Goal: Task Accomplishment & Management: Manage account settings

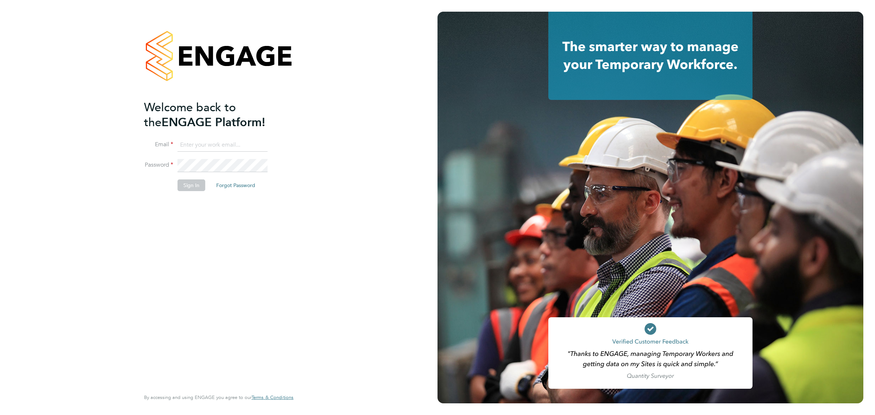
type input "vicki@bluewaterwales.com"
click at [191, 187] on button "Sign In" at bounding box center [192, 185] width 28 height 12
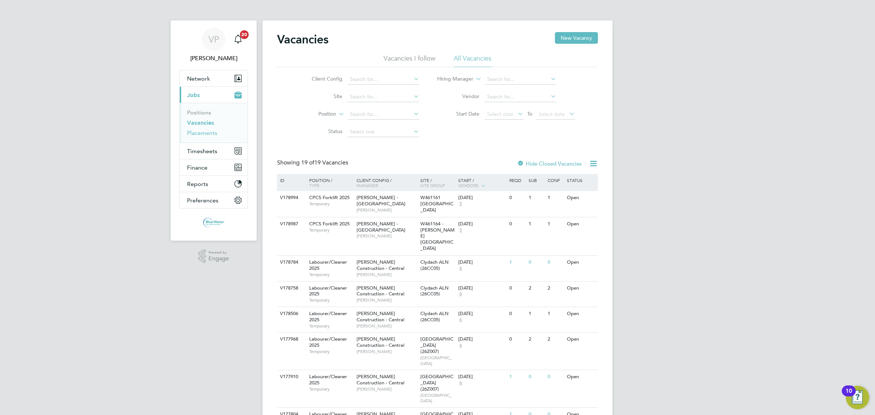
click at [204, 132] on link "Placements" at bounding box center [202, 132] width 30 height 7
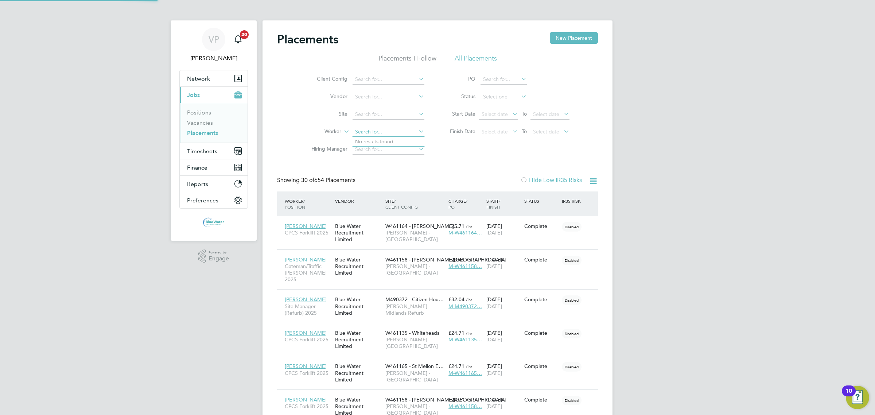
click at [375, 128] on input at bounding box center [389, 132] width 72 height 10
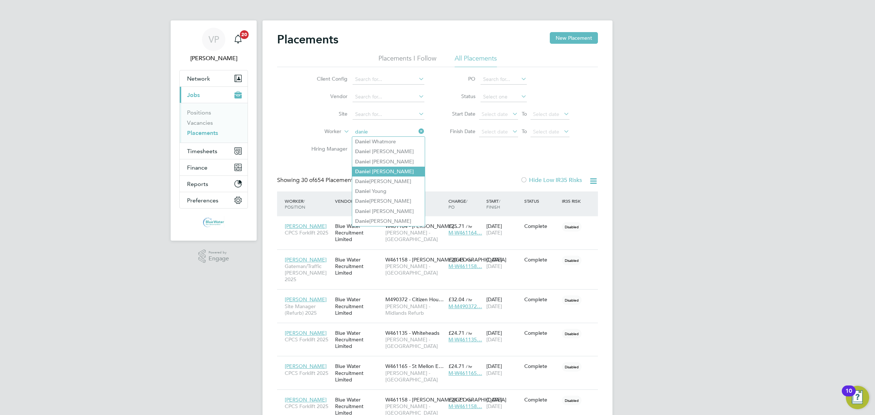
click at [382, 169] on li "[PERSON_NAME]" at bounding box center [388, 172] width 73 height 10
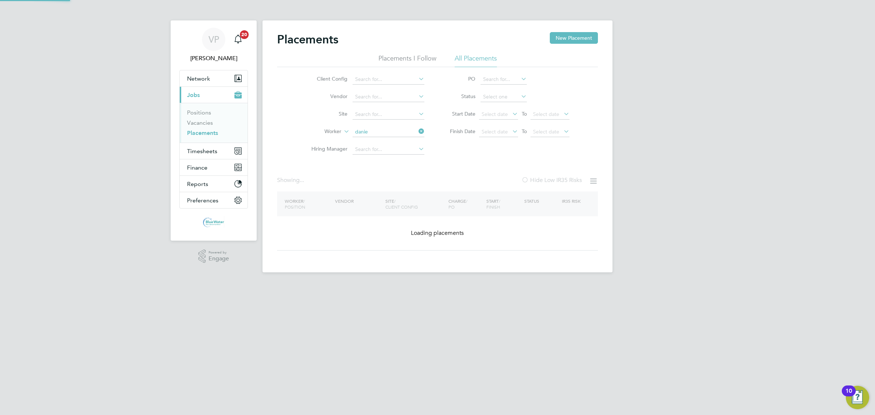
type input "[PERSON_NAME]"
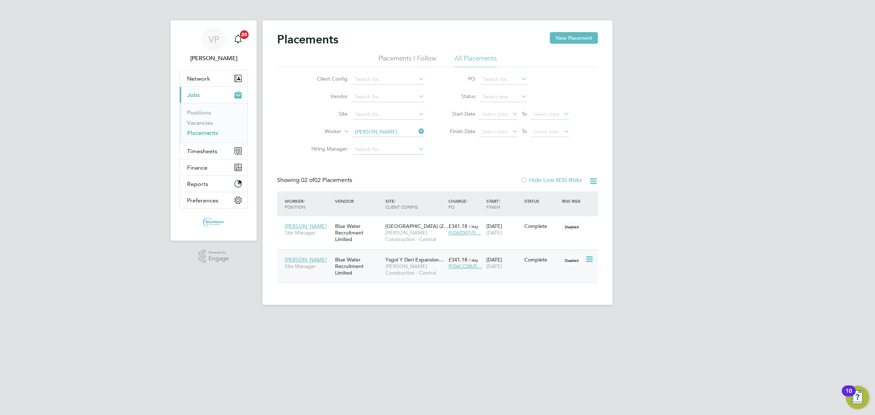
click at [588, 261] on icon at bounding box center [588, 259] width 7 height 9
click at [523, 301] on div "Placements New Placement Placements I Follow All Placements Client Config Vendo…" at bounding box center [438, 162] width 350 height 284
click at [345, 264] on div "Blue Water Recruitment Limited" at bounding box center [358, 266] width 50 height 27
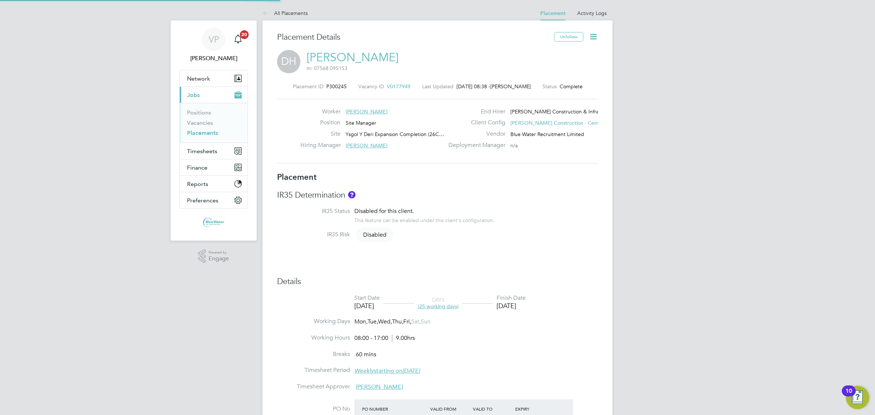
type input "[PERSON_NAME]"
type input "[DATE]"
type input "08:00"
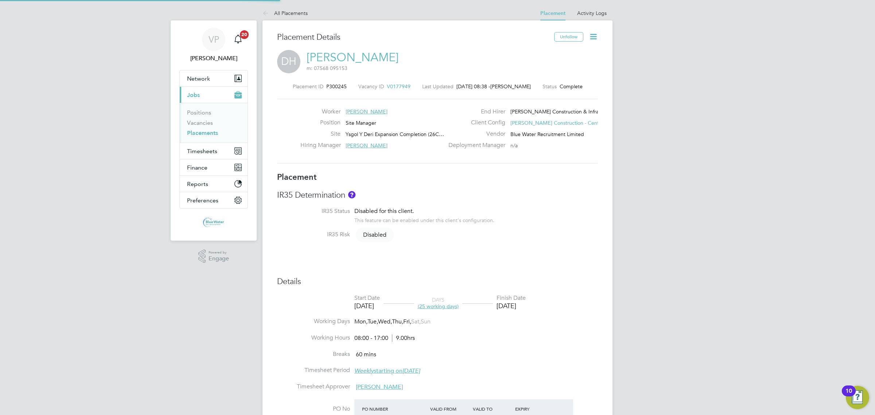
type input "17:00"
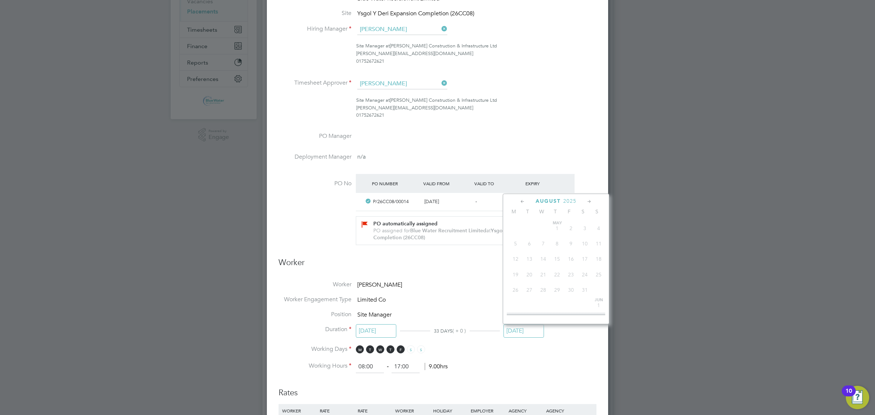
click at [519, 324] on input "[DATE]" at bounding box center [524, 330] width 40 height 13
click at [572, 272] on span "26" at bounding box center [571, 265] width 14 height 14
type input "[DATE]"
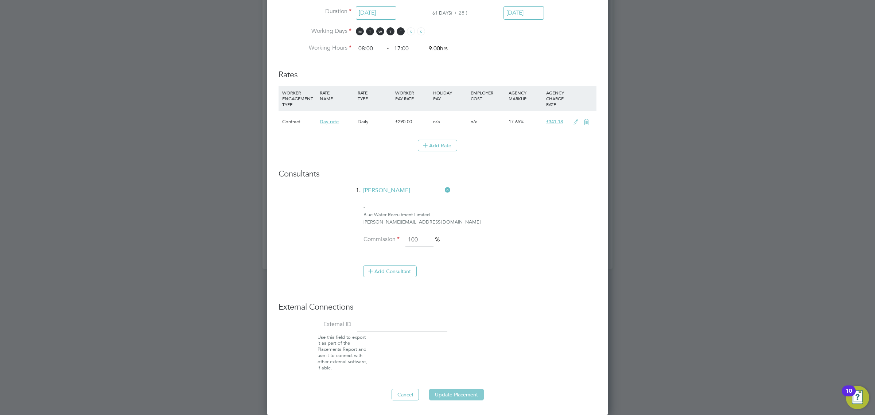
click at [459, 392] on button "Update Placement" at bounding box center [456, 395] width 55 height 12
